Goal: Communication & Community: Connect with others

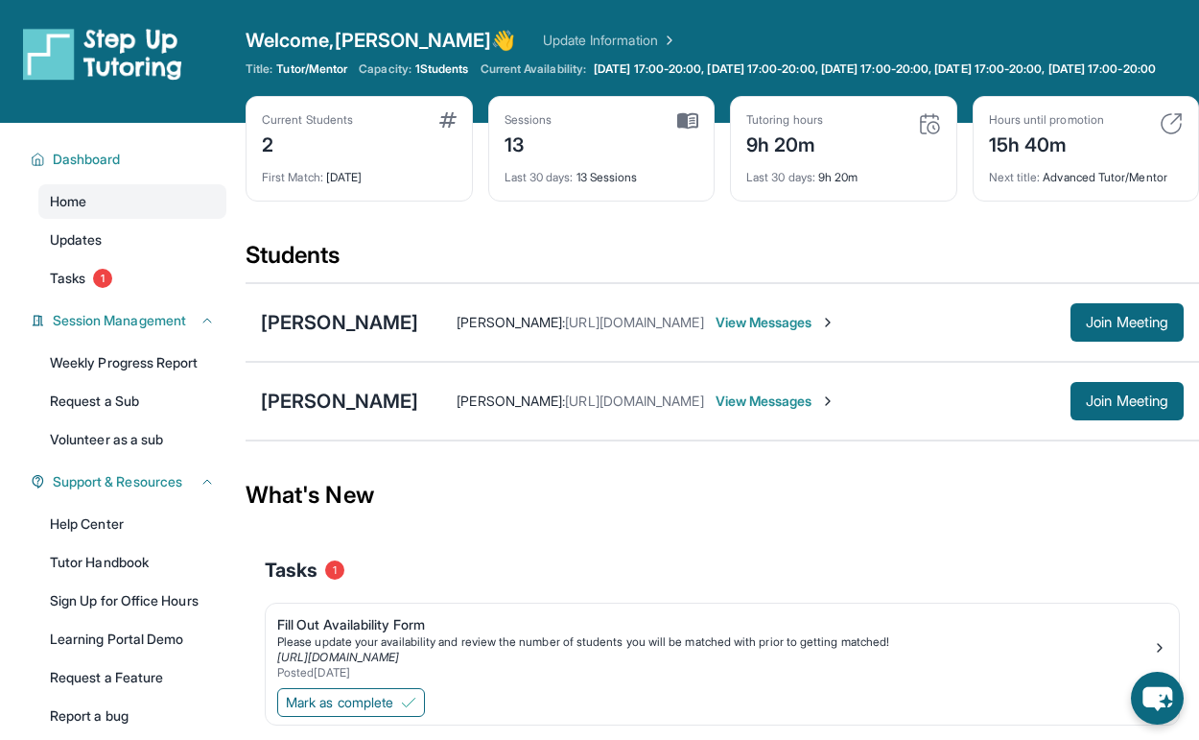
scroll to position [138, 0]
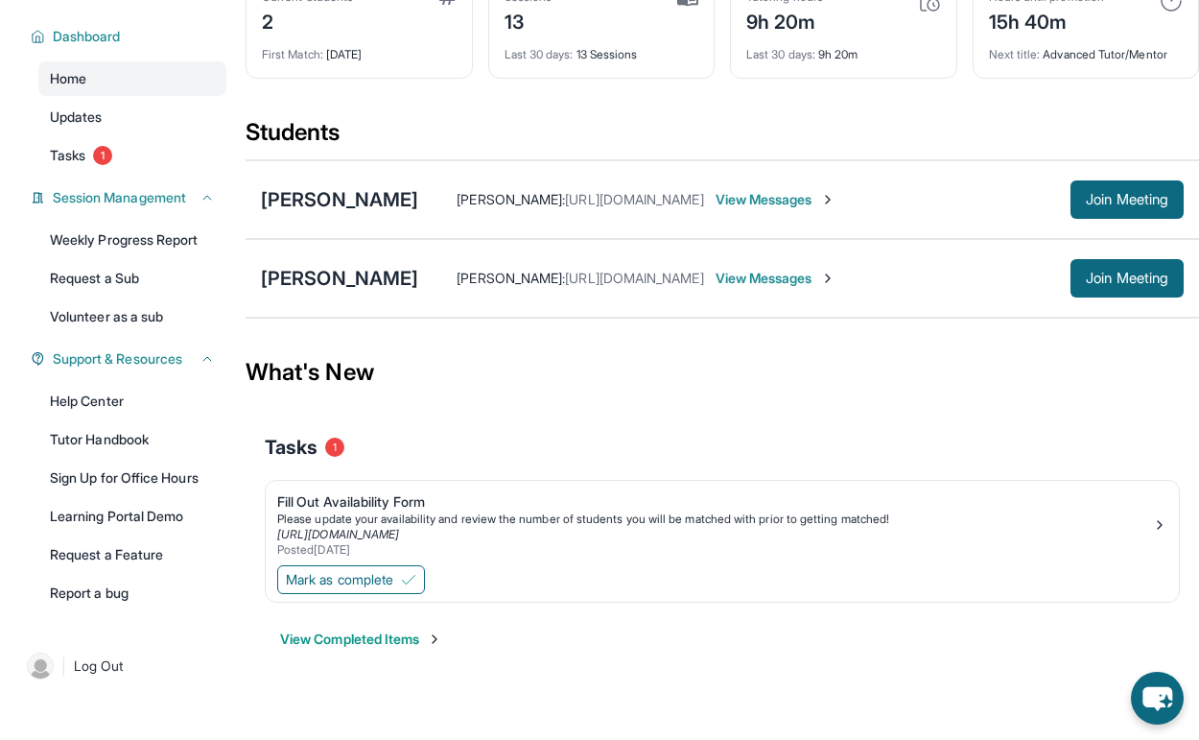
click at [835, 199] on span "View Messages" at bounding box center [776, 199] width 120 height 19
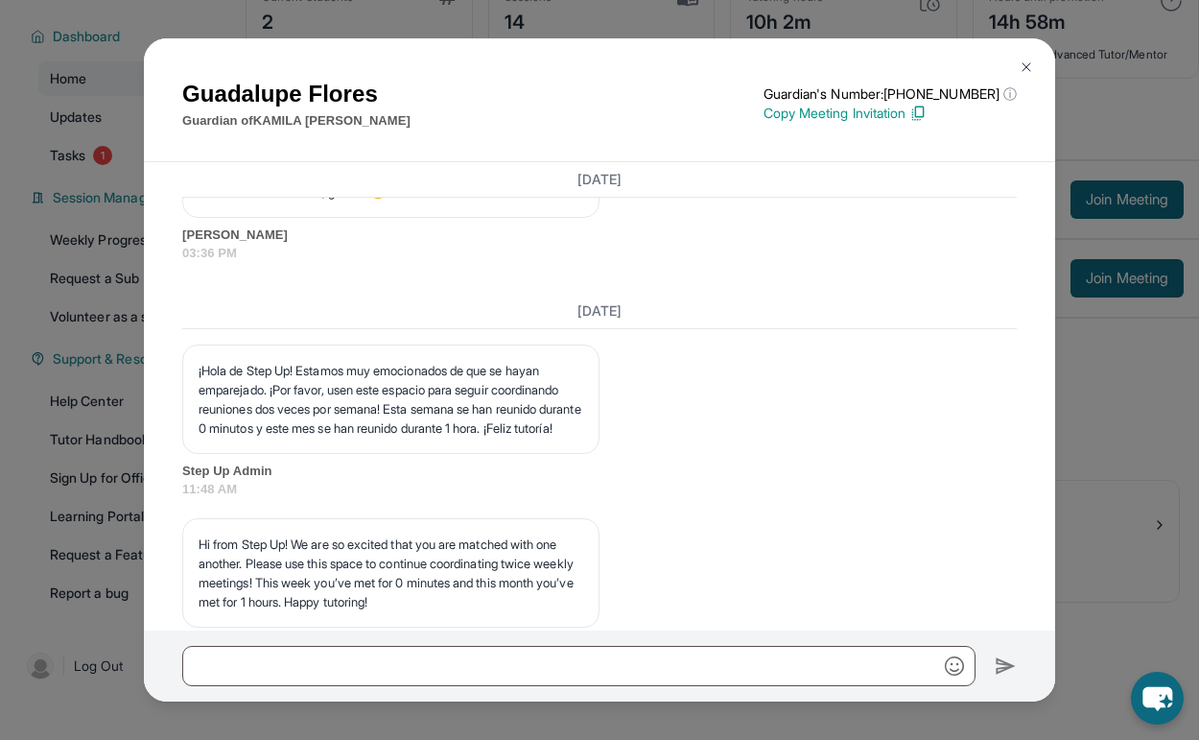
scroll to position [6567, 0]
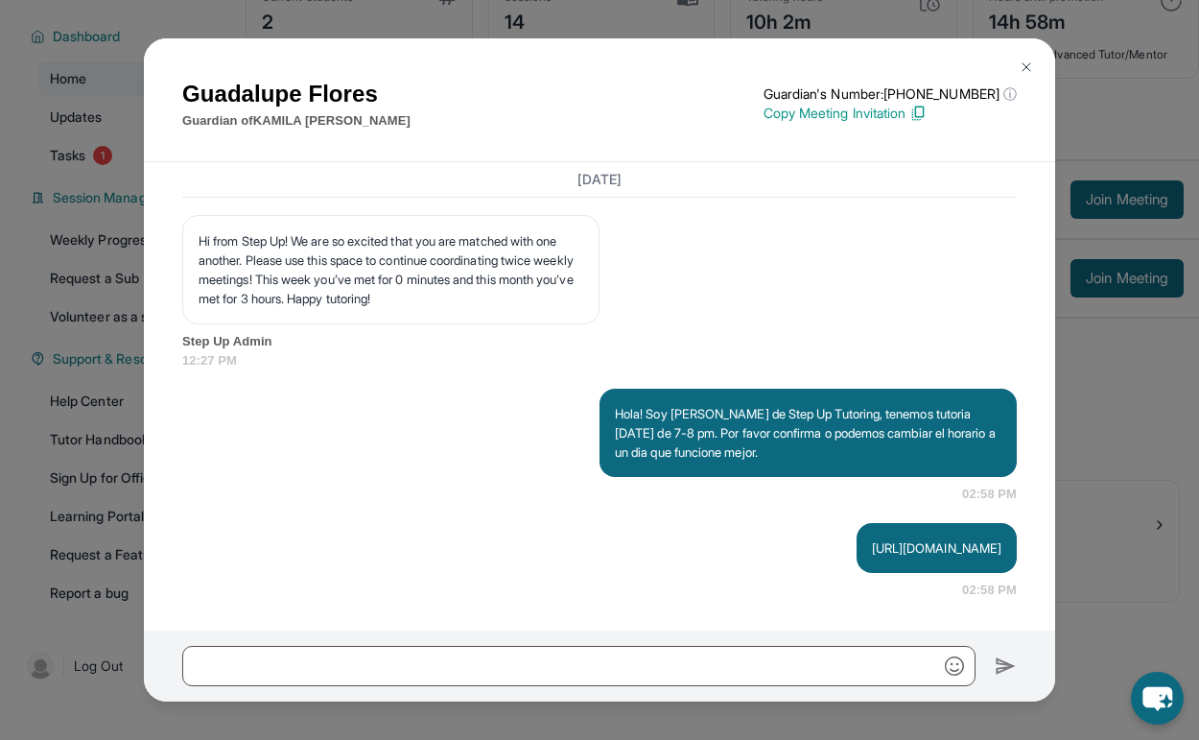
click at [1005, 70] on div "[PERSON_NAME] Guardian of [PERSON_NAME] Guardian's Number: [PHONE_NUMBER] ⓘ Thi…" at bounding box center [599, 100] width 911 height 124
click at [1028, 58] on button at bounding box center [1026, 67] width 38 height 38
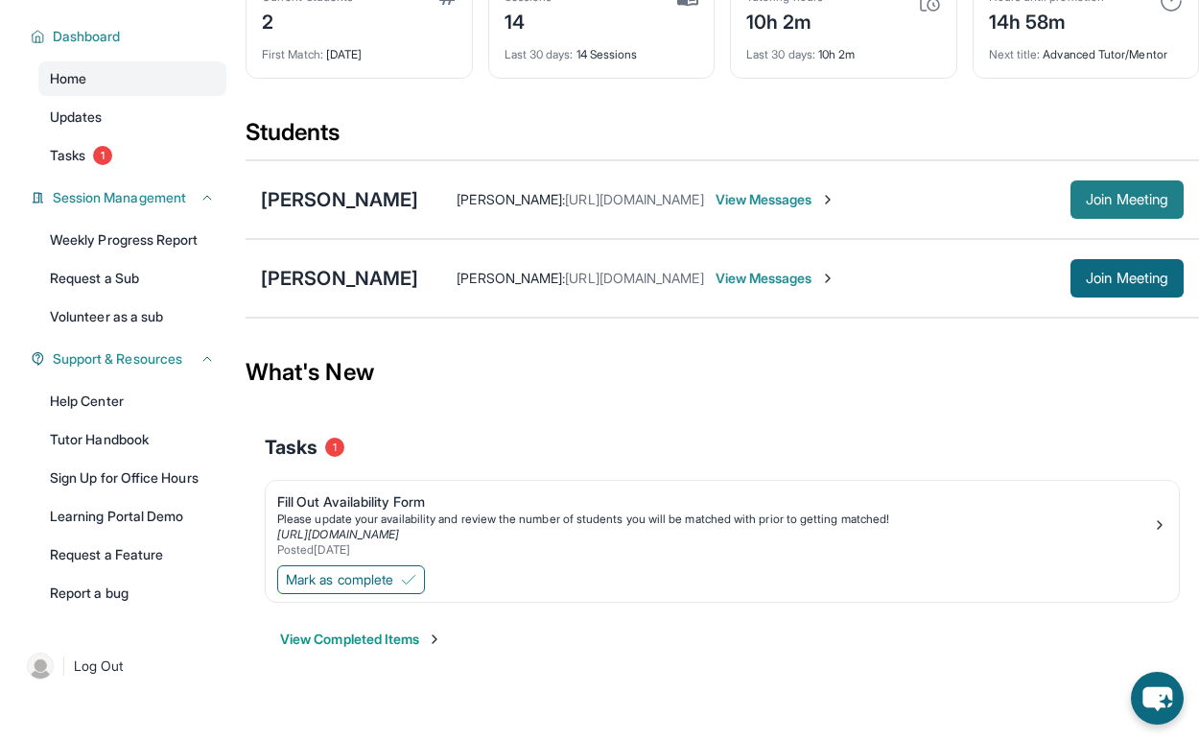
click at [1133, 199] on span "Join Meeting" at bounding box center [1127, 200] width 82 height 12
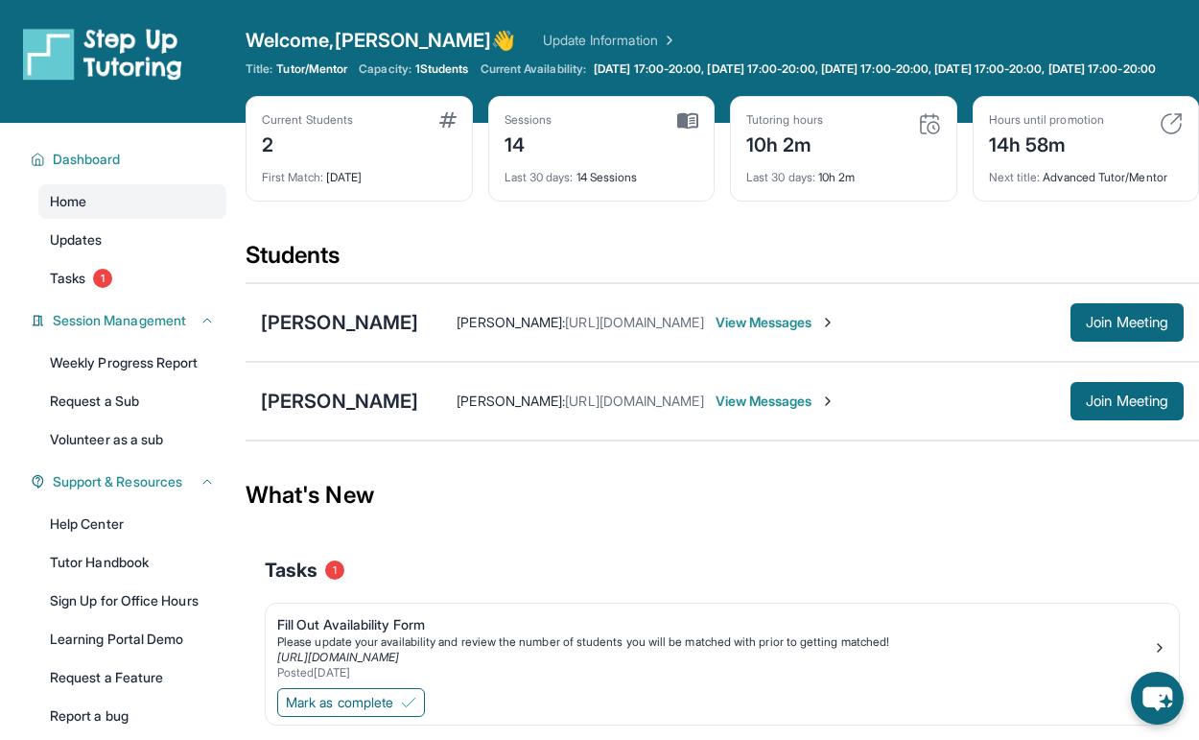
click at [835, 329] on span "View Messages" at bounding box center [776, 322] width 120 height 19
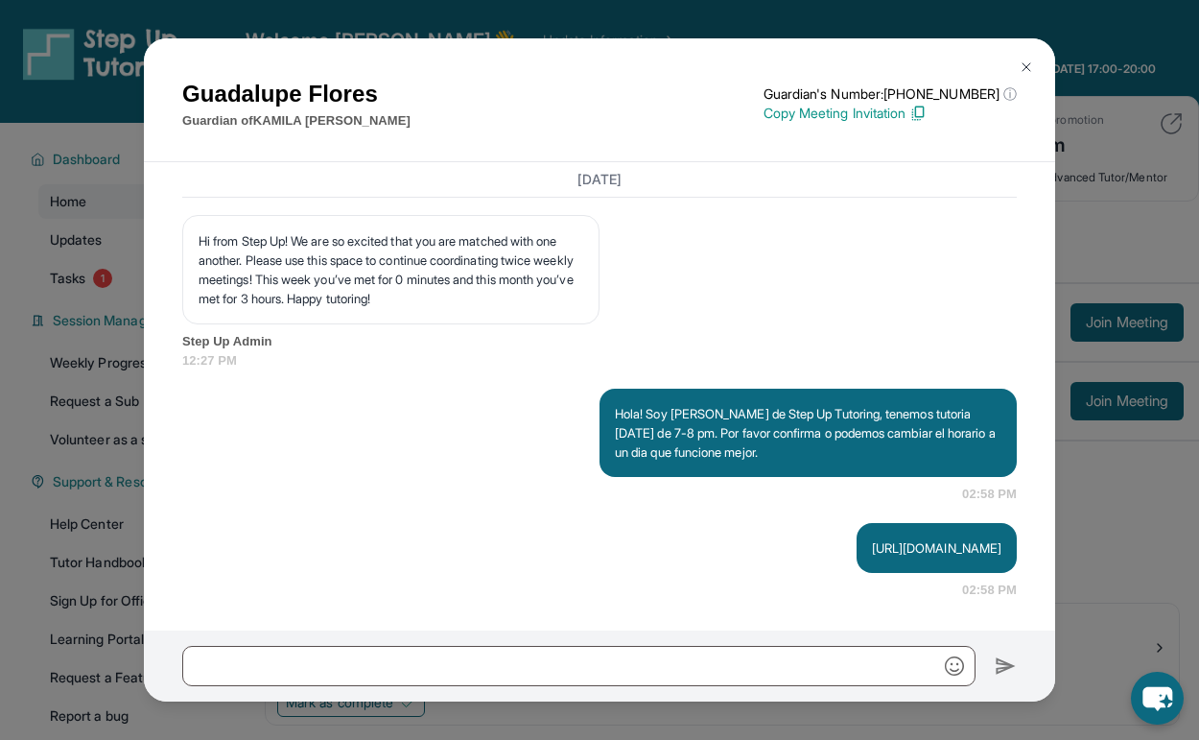
scroll to position [6567, 0]
click at [1031, 45] on div "[PERSON_NAME] Guardian of [PERSON_NAME] Guardian's Number: [PHONE_NUMBER] ⓘ Thi…" at bounding box center [599, 100] width 911 height 124
click at [1033, 61] on img at bounding box center [1026, 66] width 15 height 15
